Goal: Information Seeking & Learning: Check status

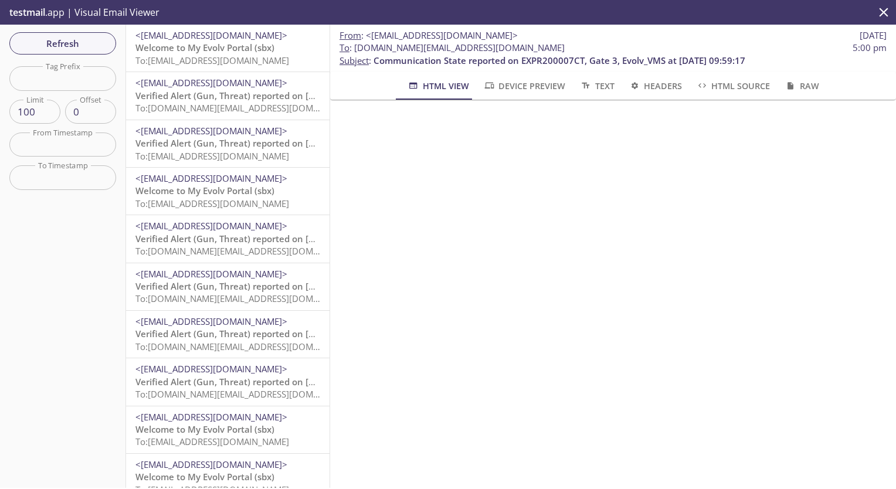
click at [227, 67] on div "<[EMAIL_ADDRESS][DOMAIN_NAME]> Welcome to My Evolv Portal (sbx) To: [EMAIL_ADDR…" at bounding box center [227, 48] width 203 height 47
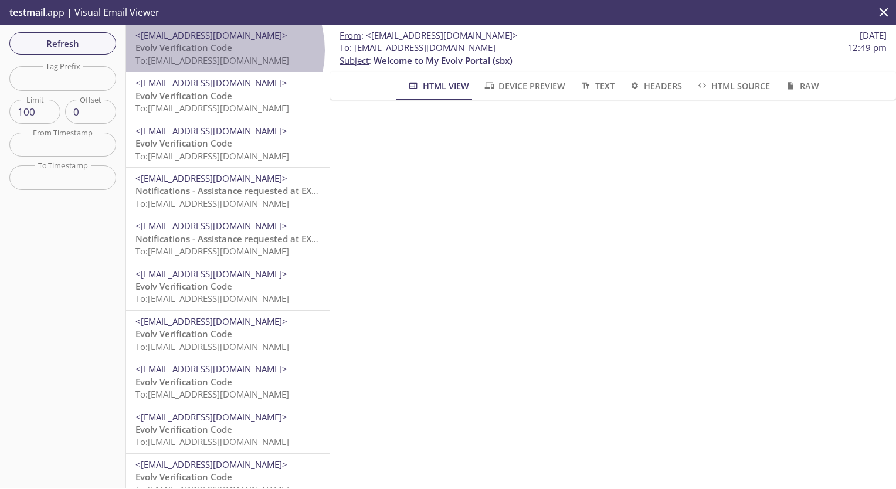
click at [219, 50] on span "Evolv Verification Code" at bounding box center [183, 48] width 97 height 12
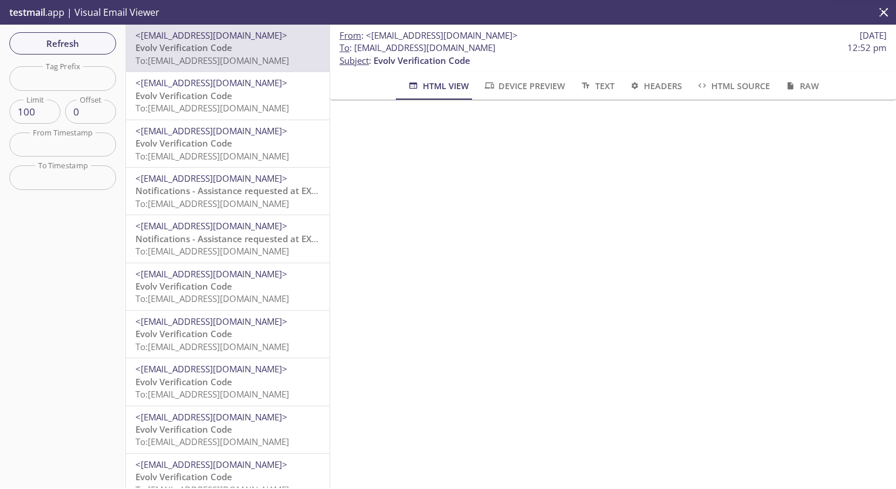
click at [216, 93] on span "Evolv Verification Code" at bounding box center [183, 96] width 97 height 12
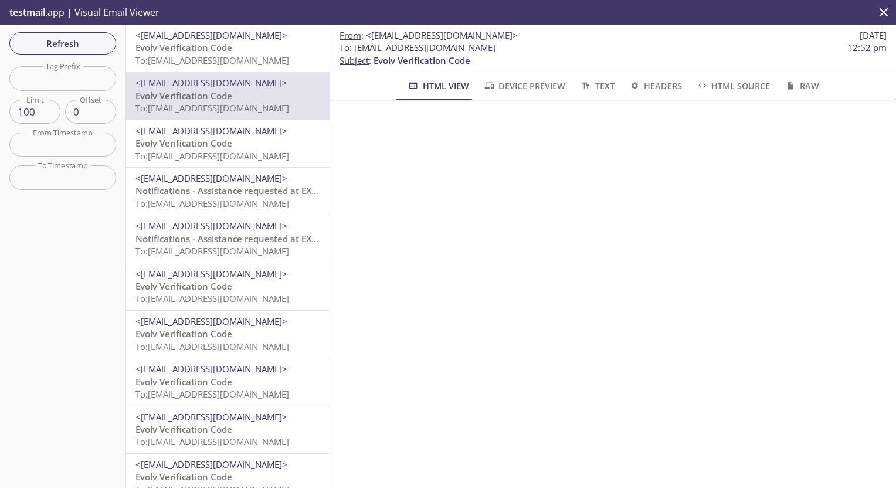
click at [214, 133] on span "<[EMAIL_ADDRESS][DOMAIN_NAME]>" at bounding box center [211, 131] width 152 height 12
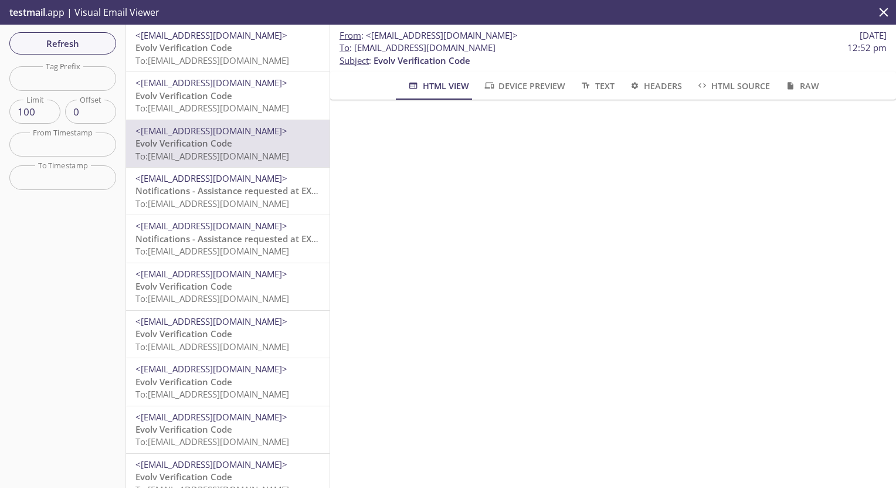
click at [224, 161] on span "To: evolvportal.aqa-agent-admin-a235e5@inbox.testmail.app" at bounding box center [212, 156] width 154 height 12
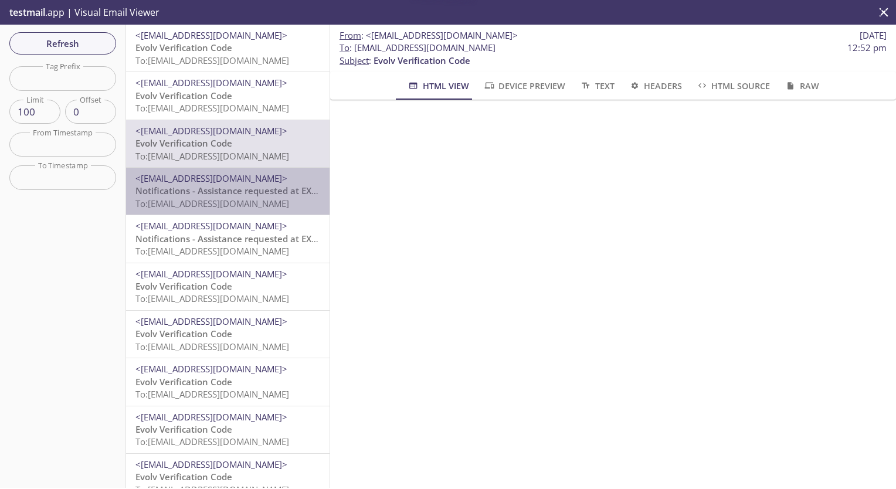
click at [230, 186] on span "Notifications - Assistance requested at EXPR51908, Exit B, Evolv Technology App…" at bounding box center [324, 191] width 378 height 12
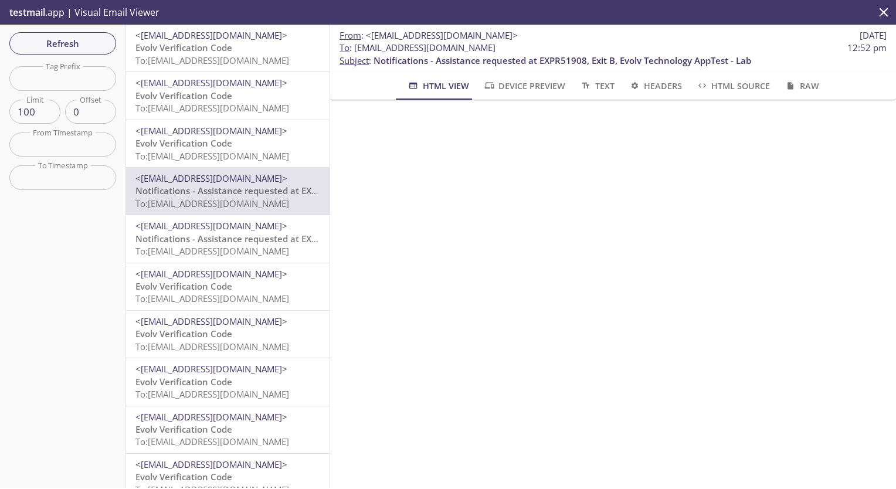
click at [181, 39] on span "<[EMAIL_ADDRESS][DOMAIN_NAME]>" at bounding box center [211, 35] width 152 height 12
